Goal: Task Accomplishment & Management: Complete application form

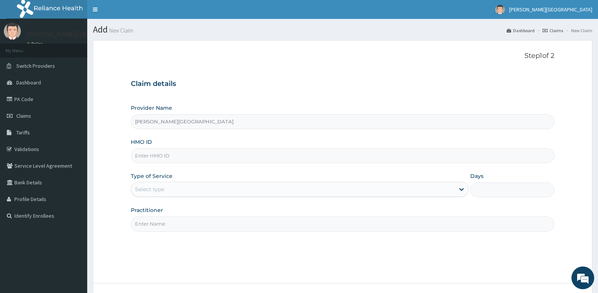
click at [183, 159] on input "HMO ID" at bounding box center [343, 156] width 424 height 15
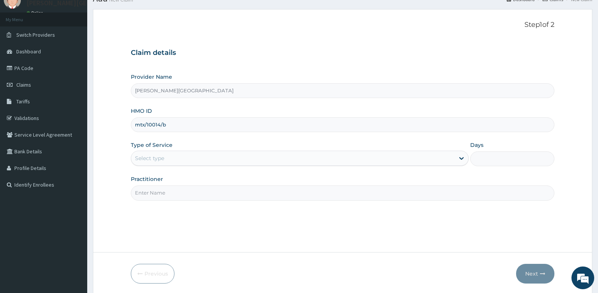
scroll to position [33, 0]
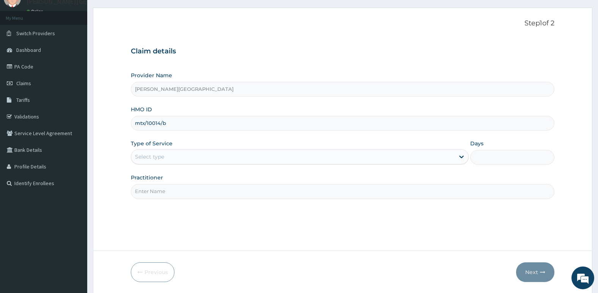
type input "mtx/10014/b"
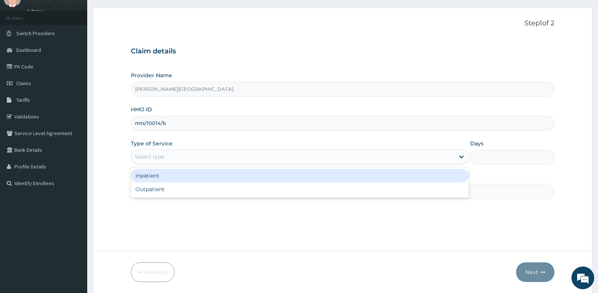
click at [183, 159] on div "Select type" at bounding box center [292, 157] width 323 height 12
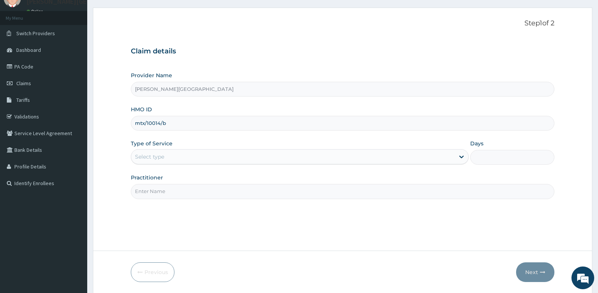
click at [182, 199] on input "Practitioner" at bounding box center [343, 191] width 424 height 15
click at [184, 192] on input "Practitioner" at bounding box center [343, 191] width 424 height 15
click at [187, 154] on div "Select type" at bounding box center [292, 157] width 323 height 12
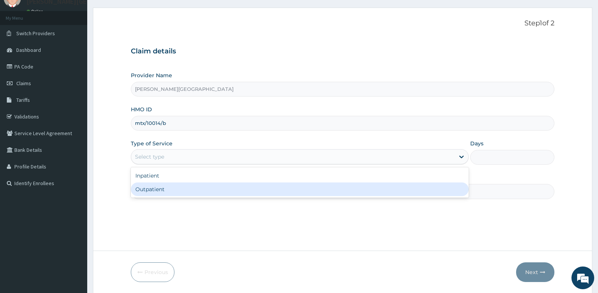
click at [177, 194] on div "Outpatient" at bounding box center [300, 190] width 338 height 14
type input "1"
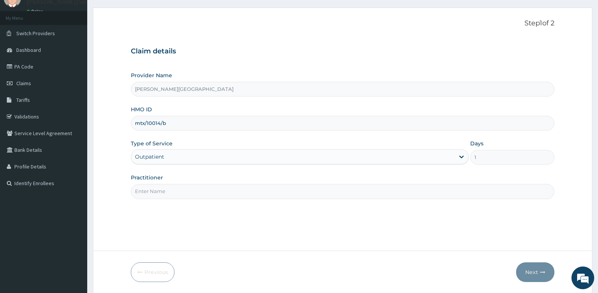
click at [177, 193] on input "Practitioner" at bounding box center [343, 191] width 424 height 15
type input "Dr. Oni"
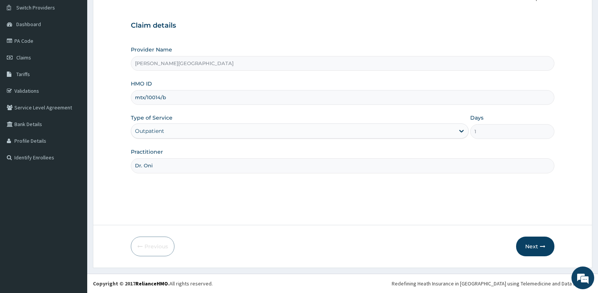
scroll to position [0, 0]
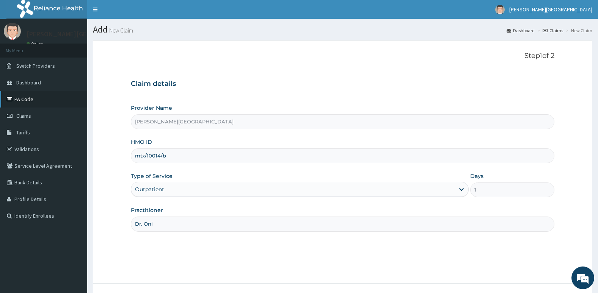
click at [50, 100] on link "PA Code" at bounding box center [43, 99] width 87 height 17
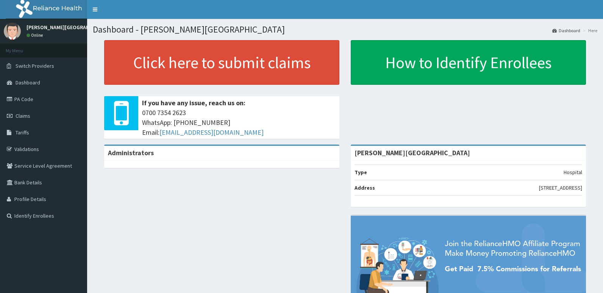
click at [269, 70] on link "Click here to submit claims" at bounding box center [221, 62] width 235 height 45
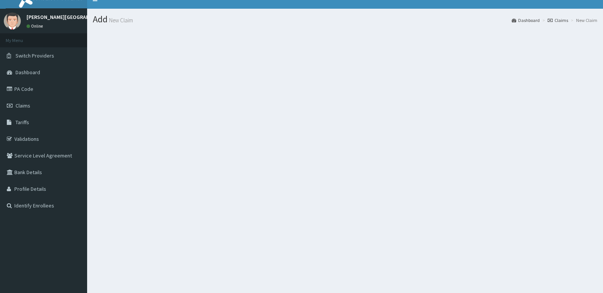
scroll to position [16, 0]
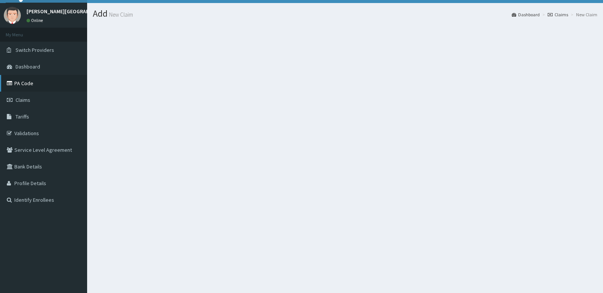
click at [50, 80] on link "PA Code" at bounding box center [43, 83] width 87 height 17
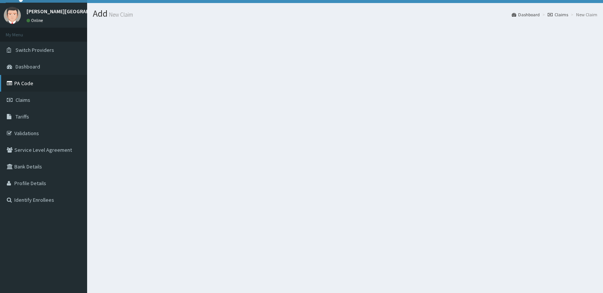
click at [50, 80] on link "PA Code" at bounding box center [43, 83] width 87 height 17
